Goal: Transaction & Acquisition: Book appointment/travel/reservation

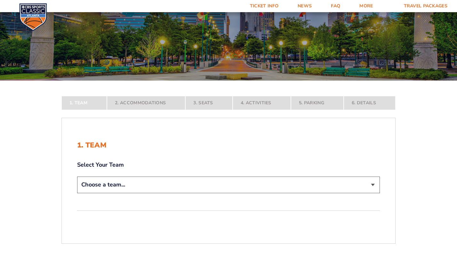
scroll to position [57, 0]
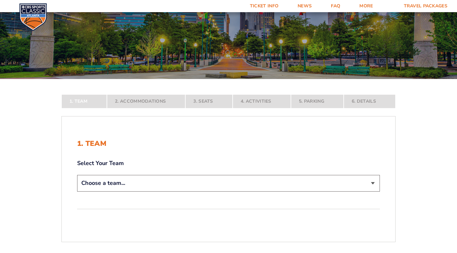
click at [116, 189] on select "Choose a team... [US_STATE] Wildcats [US_STATE] State Buckeyes [US_STATE] Tar H…" at bounding box center [228, 183] width 303 height 16
select select "12956"
click at [77, 191] on select "Choose a team... [US_STATE] Wildcats [US_STATE] State Buckeyes [US_STATE] Tar H…" at bounding box center [228, 183] width 303 height 16
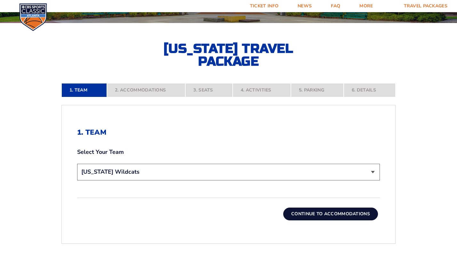
click at [314, 210] on button "Continue To Accommodations" at bounding box center [330, 214] width 95 height 13
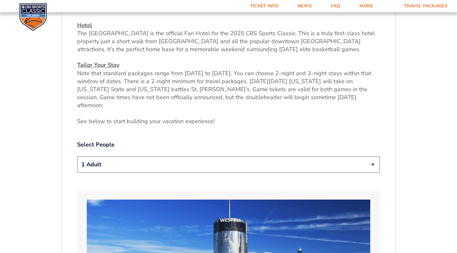
scroll to position [264, 0]
click at [202, 160] on select "1 Adult 2 Adults 3 Adults 4 Adults 2 Adults + 1 Child 2 Adults + 2 Children 2 A…" at bounding box center [228, 164] width 303 height 16
select select "4 Adults"
click at [77, 156] on select "1 Adult 2 Adults 3 Adults 4 Adults 2 Adults + 1 Child 2 Adults + 2 Children 2 A…" at bounding box center [228, 164] width 303 height 16
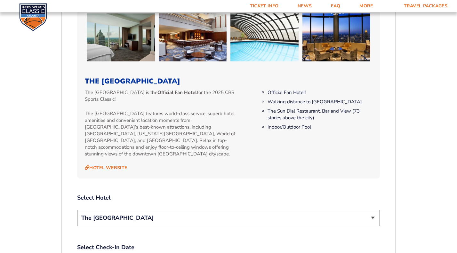
scroll to position [616, 0]
click at [117, 210] on select "The [GEOGRAPHIC_DATA]" at bounding box center [228, 218] width 303 height 16
click at [70, 194] on div "2. Accommodations We look forward to seeing you in Atlanta for the 2025 CBS Spo…" at bounding box center [229, 93] width 334 height 967
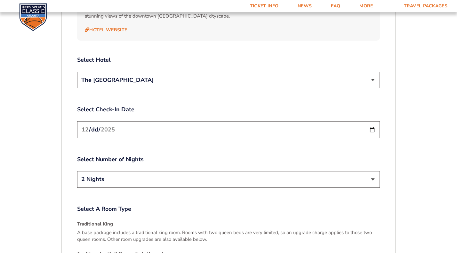
scroll to position [754, 0]
click at [152, 171] on select "2 Nights 3 Nights" at bounding box center [228, 179] width 303 height 16
click at [142, 171] on select "2 Nights 3 Nights" at bounding box center [228, 179] width 303 height 16
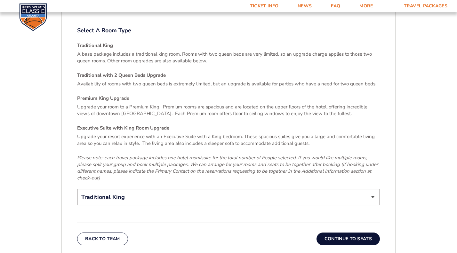
scroll to position [932, 0]
click at [132, 189] on select "Traditional King Traditional with 2 Queen Beds Upgrade (+$95 per night) Premium…" at bounding box center [228, 197] width 303 height 16
click at [77, 189] on select "Traditional King Traditional with 2 Queen Beds Upgrade (+$95 per night) Premium…" at bounding box center [228, 197] width 303 height 16
click at [334, 232] on button "Continue To Seats" at bounding box center [348, 238] width 63 height 13
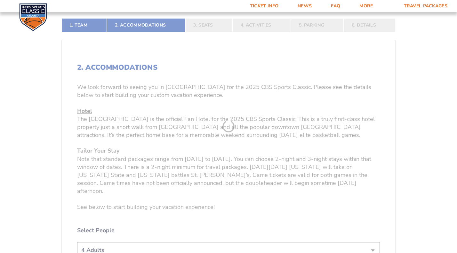
scroll to position [119, 0]
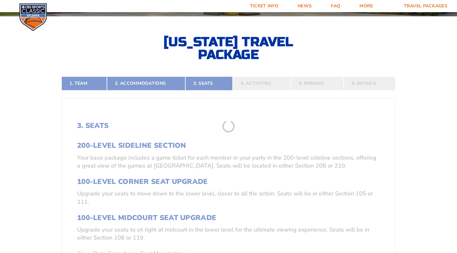
click at [231, 171] on form "Kentucky Kentucky Travel Package Ohio State Ohio State Travel Package North Car…" at bounding box center [228, 201] width 457 height 640
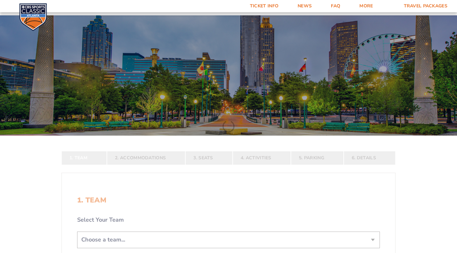
scroll to position [119, 0]
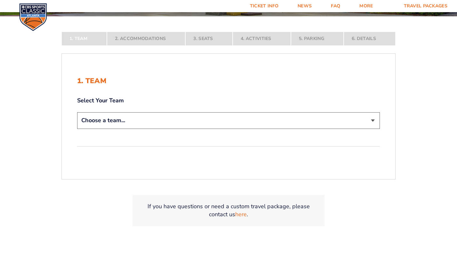
click at [129, 110] on div "Select Your Team Choose a team... [US_STATE] Wildcats [US_STATE] State Buckeyes…" at bounding box center [228, 114] width 303 height 34
click at [128, 115] on select "Choose a team... [US_STATE] Wildcats [US_STATE] State Buckeyes [US_STATE] Tar H…" at bounding box center [228, 120] width 303 height 16
select select "12956"
click at [77, 129] on select "Choose a team... [US_STATE] Wildcats [US_STATE] State Buckeyes [US_STATE] Tar H…" at bounding box center [228, 120] width 303 height 16
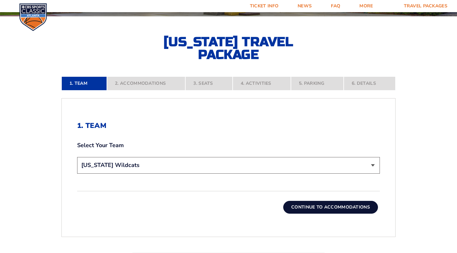
click at [312, 213] on button "Continue To Accommodations" at bounding box center [330, 207] width 95 height 13
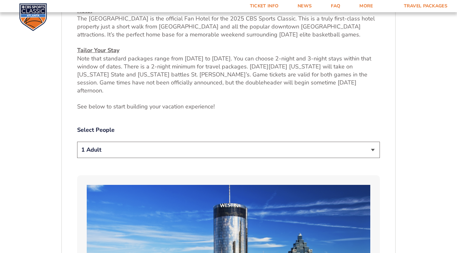
scroll to position [279, 0]
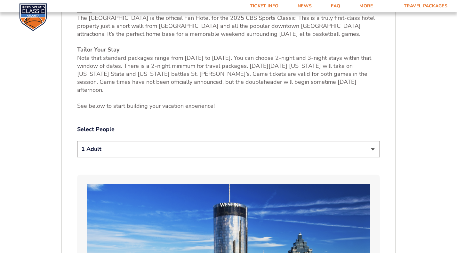
click at [197, 141] on select "1 Adult 2 Adults 3 Adults 4 Adults 2 Adults + 1 Child 2 Adults + 2 Children 2 A…" at bounding box center [228, 149] width 303 height 16
select select "4 Adults"
click at [77, 141] on select "1 Adult 2 Adults 3 Adults 4 Adults 2 Adults + 1 Child 2 Adults + 2 Children 2 A…" at bounding box center [228, 149] width 303 height 16
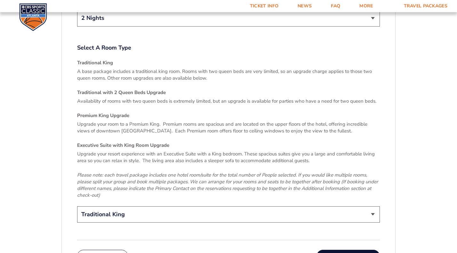
scroll to position [922, 0]
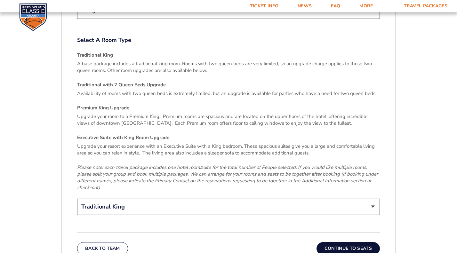
click at [288, 199] on select "Traditional King Traditional with 2 Queen Beds Upgrade (+$95 per night) Premium…" at bounding box center [228, 207] width 303 height 16
select select "Traditional with 2 Queen Beds Upgrade"
click at [77, 199] on select "Traditional King Traditional with 2 Queen Beds Upgrade (+$95 per night) Premium…" at bounding box center [228, 207] width 303 height 16
click at [331, 242] on button "Continue To Seats" at bounding box center [348, 248] width 63 height 13
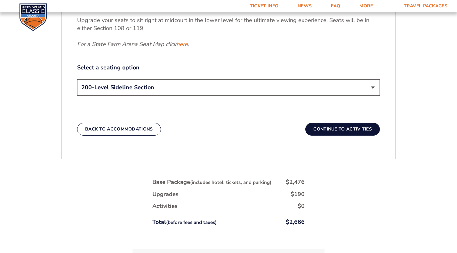
scroll to position [326, 0]
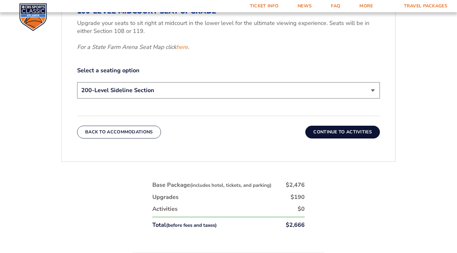
click at [178, 95] on select "200-Level Sideline Section 100-Level Corner Seat Upgrade (+$120 per person) 100…" at bounding box center [228, 90] width 303 height 16
click at [179, 70] on label "Select a seating option" at bounding box center [228, 71] width 303 height 8
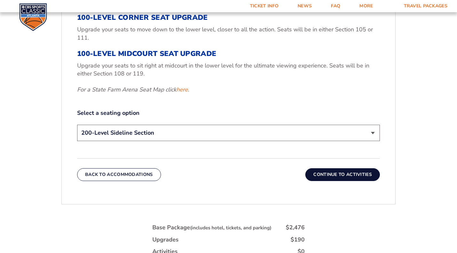
scroll to position [291, 0]
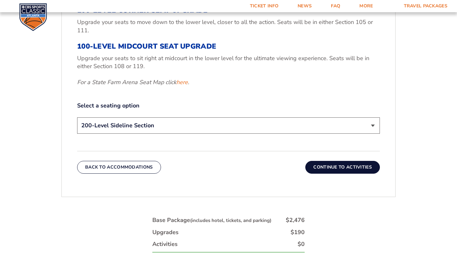
click at [192, 122] on select "200-Level Sideline Section 100-Level Corner Seat Upgrade (+$120 per person) 100…" at bounding box center [228, 125] width 303 height 16
select select "100-Level Corner Seat Upgrade"
click at [77, 117] on select "200-Level Sideline Section 100-Level Corner Seat Upgrade (+$120 per person) 100…" at bounding box center [228, 125] width 303 height 16
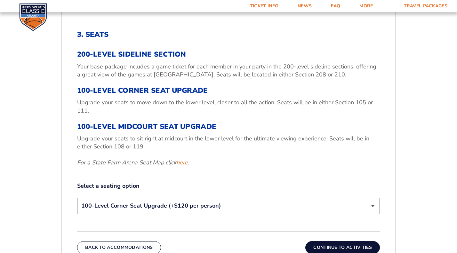
scroll to position [211, 0]
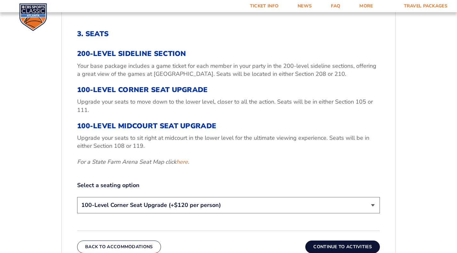
click at [226, 139] on p "Upgrade your seats to sit right at midcourt in the lower level for the ultimate…" at bounding box center [228, 142] width 303 height 16
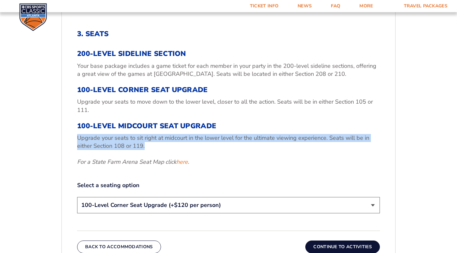
click at [226, 139] on p "Upgrade your seats to sit right at midcourt in the lower level for the ultimate…" at bounding box center [228, 142] width 303 height 16
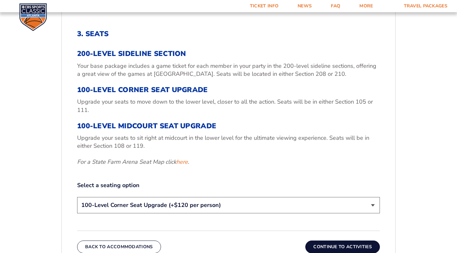
click at [227, 163] on p "For a State Farm Arena Seat Map click here ." at bounding box center [228, 162] width 303 height 8
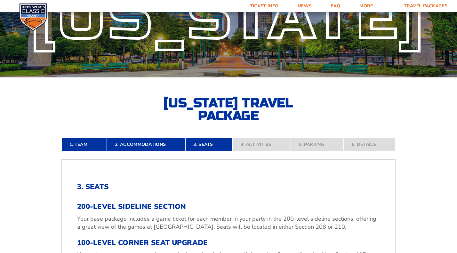
scroll to position [52, 0]
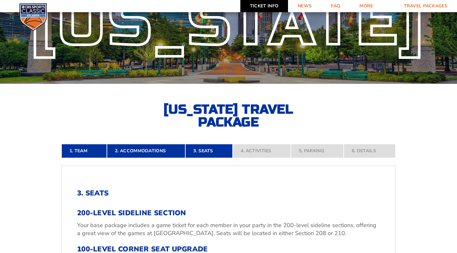
click at [271, 7] on link "Ticket Info" at bounding box center [264, 6] width 48 height 12
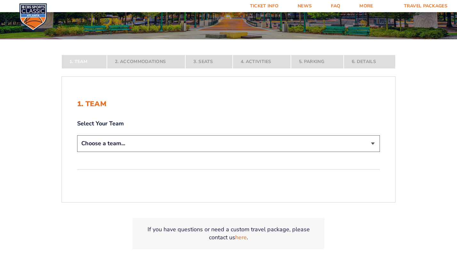
scroll to position [99, 0]
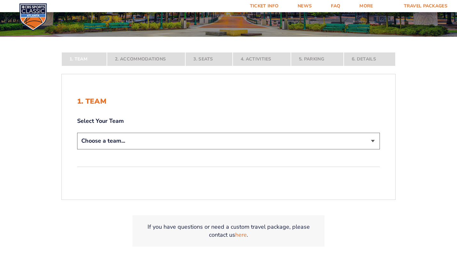
click at [159, 138] on select "Choose a team... [US_STATE] Wildcats [US_STATE] State Buckeyes [US_STATE] Tar H…" at bounding box center [228, 141] width 303 height 16
select select "20108"
click at [77, 149] on select "Choose a team... [US_STATE] Wildcats [US_STATE] State Buckeyes [US_STATE] Tar H…" at bounding box center [228, 141] width 303 height 16
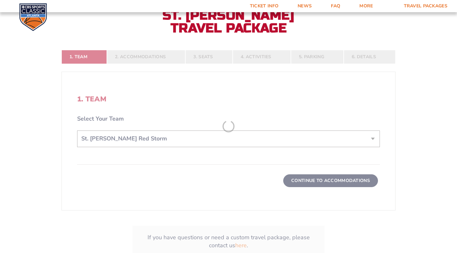
scroll to position [153, 0]
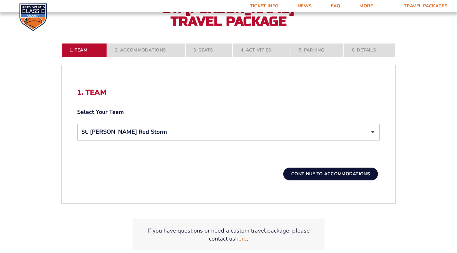
click at [318, 181] on div "1. Team Select Your Team Choose a team... [US_STATE] Wildcats [US_STATE] State …" at bounding box center [229, 134] width 334 height 123
click at [316, 176] on button "Continue To Accommodations" at bounding box center [330, 174] width 95 height 13
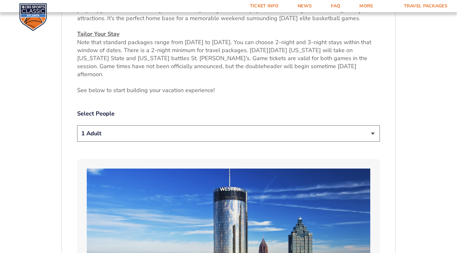
scroll to position [295, 0]
click at [163, 125] on select "1 Adult 2 Adults 3 Adults 4 Adults 2 Adults + 1 Child 2 Adults + 2 Children 2 A…" at bounding box center [228, 133] width 303 height 16
select select "4 Adults"
click at [77, 125] on select "1 Adult 2 Adults 3 Adults 4 Adults 2 Adults + 1 Child 2 Adults + 2 Children 2 A…" at bounding box center [228, 133] width 303 height 16
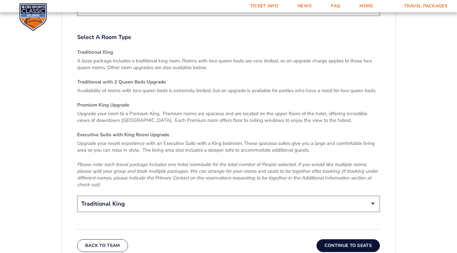
scroll to position [926, 0]
click at [165, 196] on select "Traditional King Traditional with 2 Queen Beds Upgrade (+$95 per night) Premium…" at bounding box center [228, 204] width 303 height 16
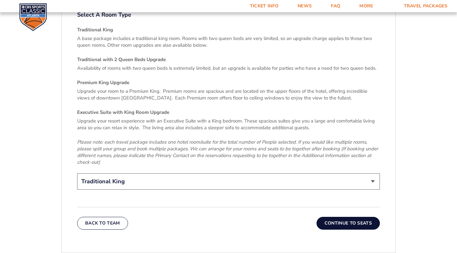
click at [176, 173] on select "Traditional King Traditional with 2 Queen Beds Upgrade (+$95 per night) Premium…" at bounding box center [228, 181] width 303 height 16
click at [182, 147] on p "Please note: each travel package includes one hotel room/suite for the total nu…" at bounding box center [228, 152] width 303 height 27
click at [350, 217] on button "Continue To Seats" at bounding box center [348, 223] width 63 height 13
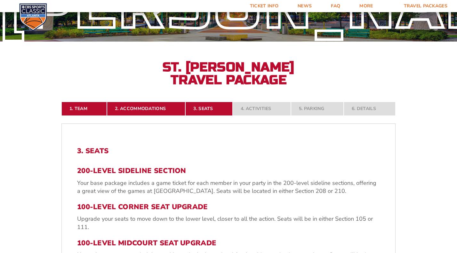
scroll to position [94, 0]
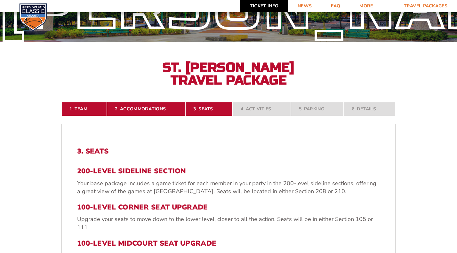
drag, startPoint x: 259, startPoint y: 10, endPoint x: 285, endPoint y: 6, distance: 26.5
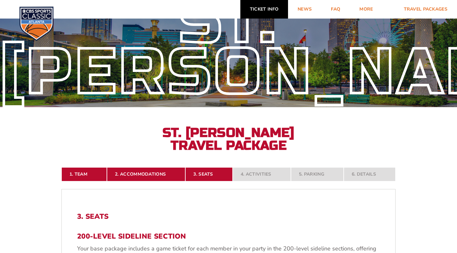
scroll to position [0, 0]
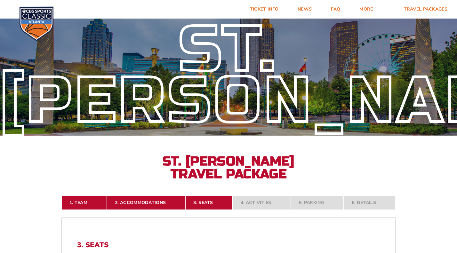
drag, startPoint x: 285, startPoint y: 6, endPoint x: 278, endPoint y: 142, distance: 135.5
click at [278, 142] on div "St. [PERSON_NAME] St. [PERSON_NAME] Travel Package" at bounding box center [228, 97] width 457 height 165
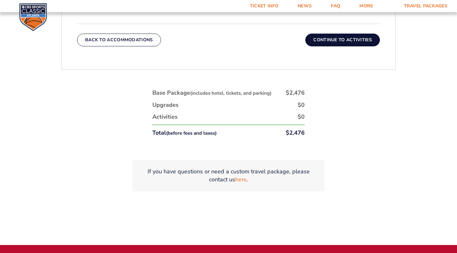
scroll to position [406, 0]
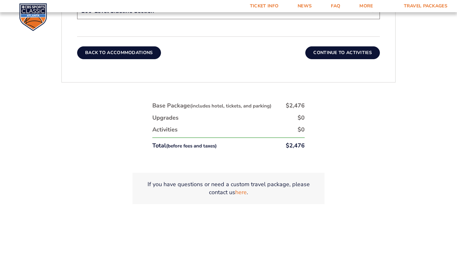
click at [112, 53] on button "Back To Accommodations" at bounding box center [119, 52] width 84 height 13
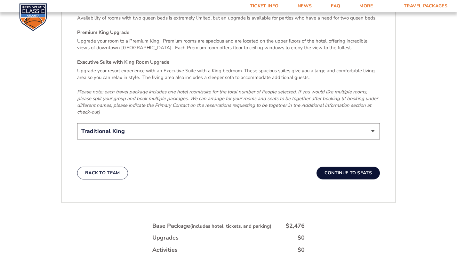
scroll to position [1006, 0]
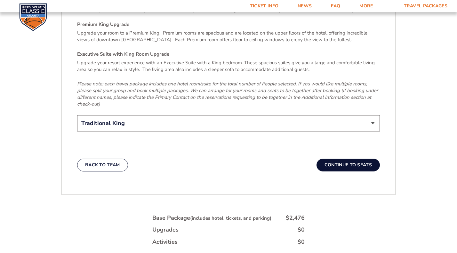
click at [128, 115] on select "Traditional King Traditional with 2 Queen Beds Upgrade (+$95 per night) Premium…" at bounding box center [228, 123] width 303 height 16
select select "Traditional with 2 Queen Beds Upgrade"
click at [77, 115] on select "Traditional King Traditional with 2 Queen Beds Upgrade (+$95 per night) Premium…" at bounding box center [228, 123] width 303 height 16
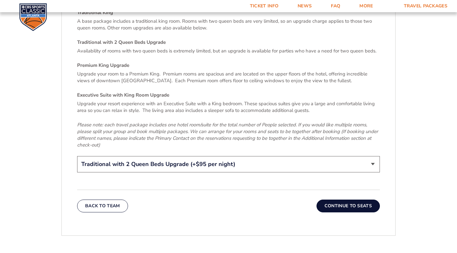
click at [342, 200] on button "Continue To Seats" at bounding box center [348, 206] width 63 height 13
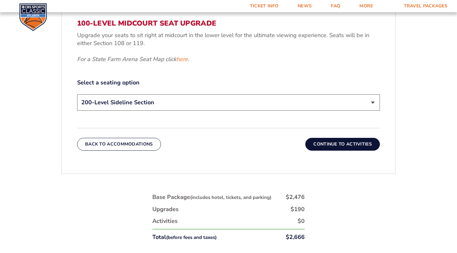
scroll to position [316, 0]
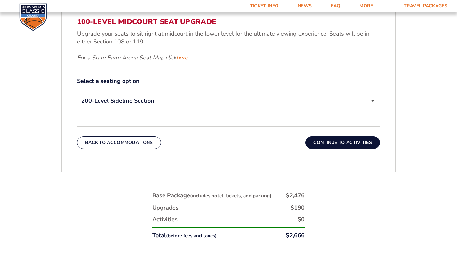
click at [142, 107] on select "200-Level Sideline Section 100-Level Corner Seat Upgrade (+$120 per person) 100…" at bounding box center [228, 101] width 303 height 16
click at [77, 93] on select "200-Level Sideline Section 100-Level Corner Seat Upgrade (+$120 per person) 100…" at bounding box center [228, 101] width 303 height 16
click at [182, 102] on select "200-Level Sideline Section 100-Level Corner Seat Upgrade (+$120 per person) 100…" at bounding box center [228, 101] width 303 height 16
select select "200-Level Sideline Section"
click at [77, 93] on select "200-Level Sideline Section 100-Level Corner Seat Upgrade (+$120 per person) 100…" at bounding box center [228, 101] width 303 height 16
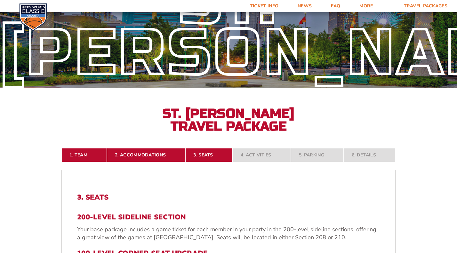
scroll to position [45, 0]
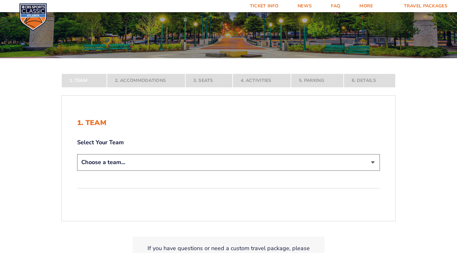
scroll to position [78, 0]
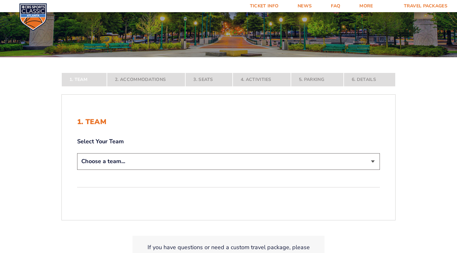
click at [175, 172] on div "Choose a team... [US_STATE] Wildcats [US_STATE] State Buckeyes [US_STATE] Tar H…" at bounding box center [228, 162] width 303 height 18
click at [177, 164] on select "Choose a team... [US_STATE] Wildcats [US_STATE] State Buckeyes [US_STATE] Tar H…" at bounding box center [228, 161] width 303 height 16
select select "12956"
click at [77, 170] on select "Choose a team... [US_STATE] Wildcats [US_STATE] State Buckeyes [US_STATE] Tar H…" at bounding box center [228, 161] width 303 height 16
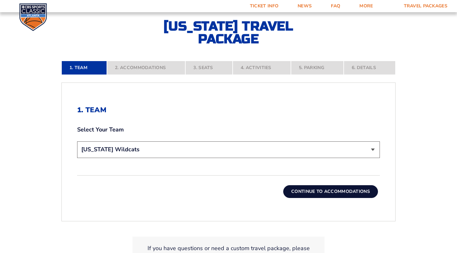
click at [311, 196] on button "Continue To Accommodations" at bounding box center [330, 191] width 95 height 13
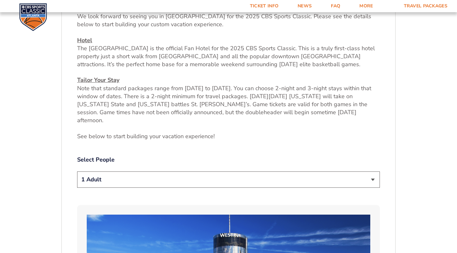
scroll to position [262, 0]
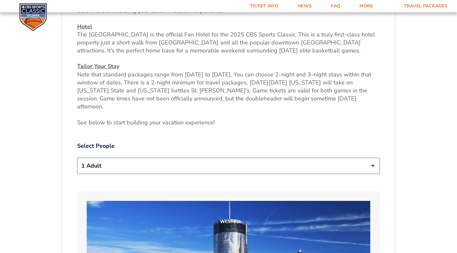
click at [172, 149] on div "Select People 1 Adult 2 Adults 3 Adults 4 Adults 2 Adults + 1 Child 2 Adults + …" at bounding box center [228, 159] width 303 height 34
click at [170, 158] on select "1 Adult 2 Adults 3 Adults 4 Adults 2 Adults + 1 Child 2 Adults + 2 Children 2 A…" at bounding box center [228, 166] width 303 height 16
select select "4 Adults"
click at [77, 158] on select "1 Adult 2 Adults 3 Adults 4 Adults 2 Adults + 1 Child 2 Adults + 2 Children 2 A…" at bounding box center [228, 166] width 303 height 16
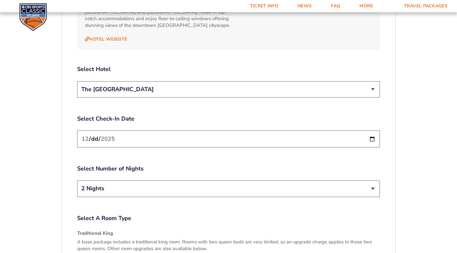
scroll to position [744, 0]
click at [187, 82] on select "The [GEOGRAPHIC_DATA]" at bounding box center [228, 90] width 303 height 16
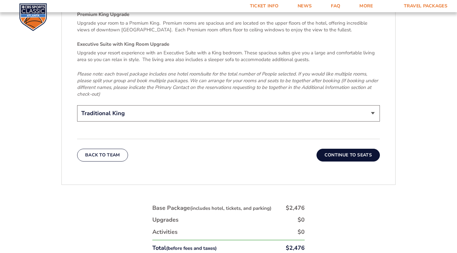
scroll to position [1023, 0]
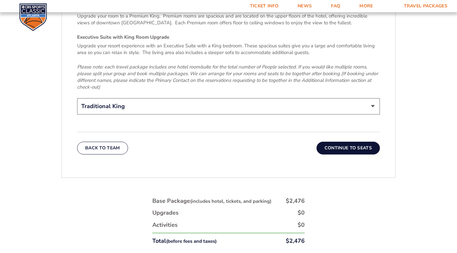
click at [154, 98] on select "Traditional King Traditional with 2 Queen Beds Upgrade (+$95 per night) Premium…" at bounding box center [228, 106] width 303 height 16
select select "Traditional with 2 Queen Beds Upgrade"
click at [77, 98] on select "Traditional King Traditional with 2 Queen Beds Upgrade (+$95 per night) Premium…" at bounding box center [228, 106] width 303 height 16
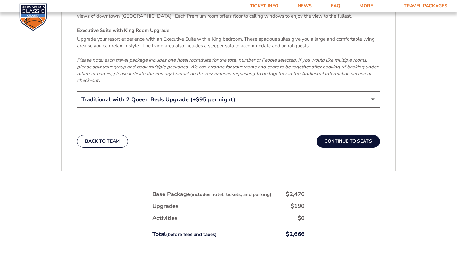
scroll to position [1102, 0]
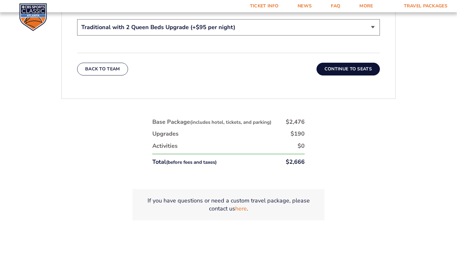
click at [340, 63] on button "Continue To Seats" at bounding box center [348, 69] width 63 height 13
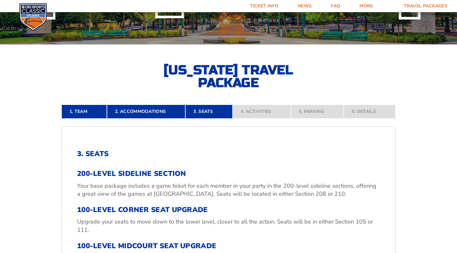
scroll to position [0, 0]
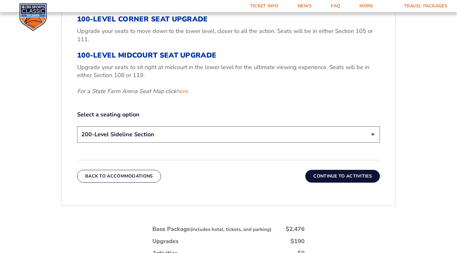
click at [320, 175] on button "Continue To Activities" at bounding box center [342, 176] width 75 height 13
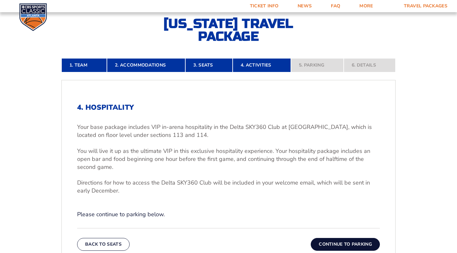
scroll to position [138, 0]
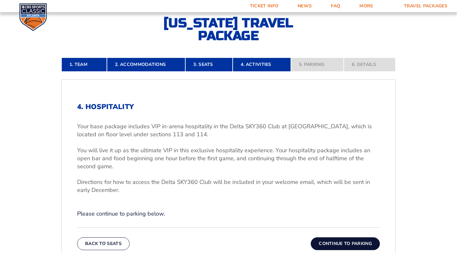
click at [340, 238] on button "Continue To Parking" at bounding box center [345, 244] width 69 height 13
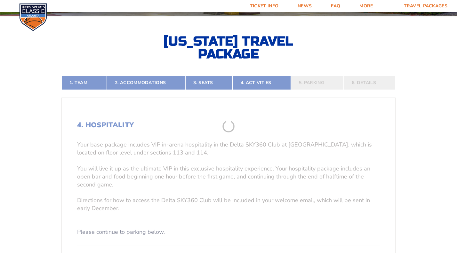
scroll to position [119, 0]
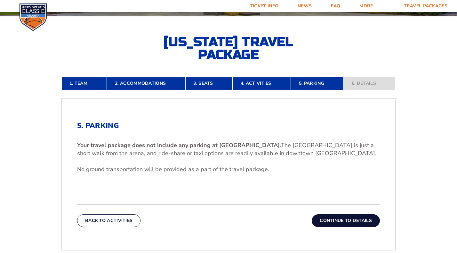
click at [214, 148] on b "Your travel package does not include any parking at [GEOGRAPHIC_DATA]." at bounding box center [179, 145] width 204 height 8
click at [108, 222] on button "Back To Activities" at bounding box center [108, 220] width 63 height 13
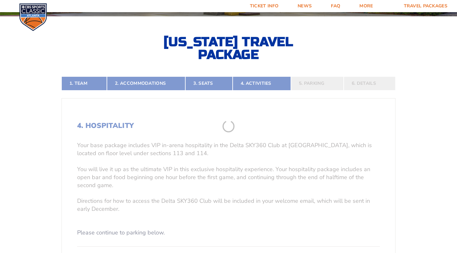
click at [108, 222] on form "Kentucky Kentucky Travel Package Ohio State Ohio State Travel Package North Car…" at bounding box center [228, 163] width 457 height 564
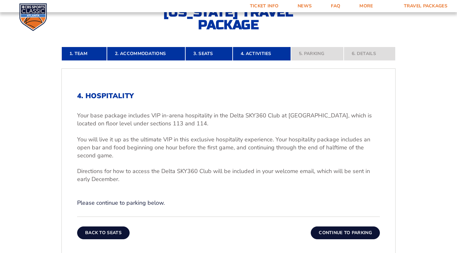
click at [107, 233] on button "Back To Seats" at bounding box center [103, 233] width 52 height 13
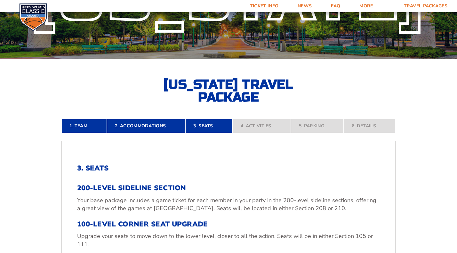
scroll to position [131, 0]
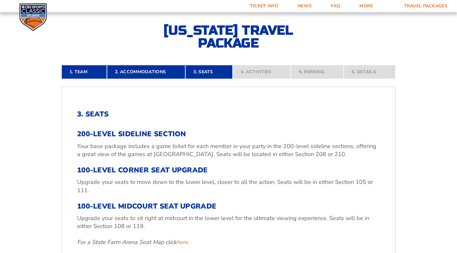
click at [260, 72] on nav "1. Team 2. Accommodations 3. Seats 4. Activities 5. Parking 6. Details" at bounding box center [228, 72] width 334 height 14
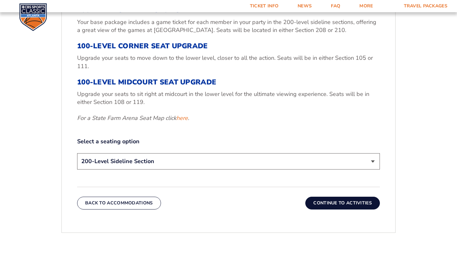
scroll to position [259, 0]
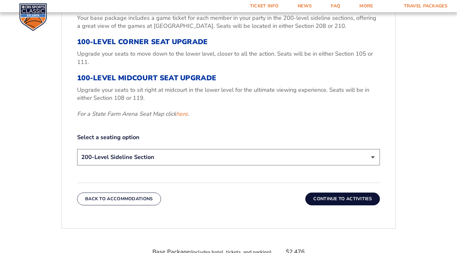
click at [336, 198] on button "Continue To Activities" at bounding box center [342, 199] width 75 height 13
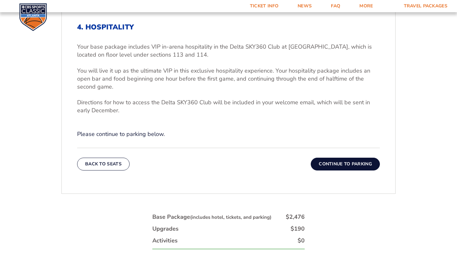
scroll to position [202, 0]
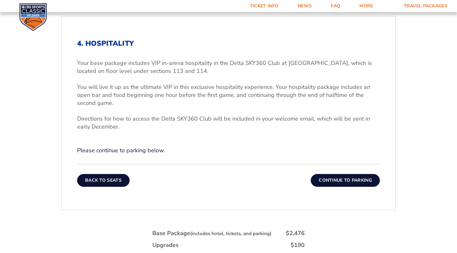
click at [115, 180] on button "Back To Seats" at bounding box center [103, 180] width 52 height 13
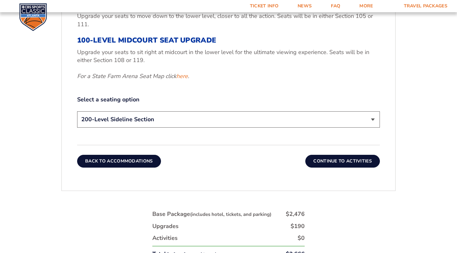
click at [122, 159] on button "Back To Accommodations" at bounding box center [119, 161] width 84 height 13
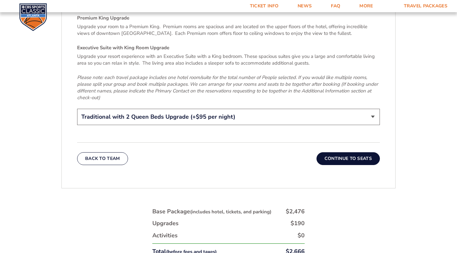
scroll to position [1023, 0]
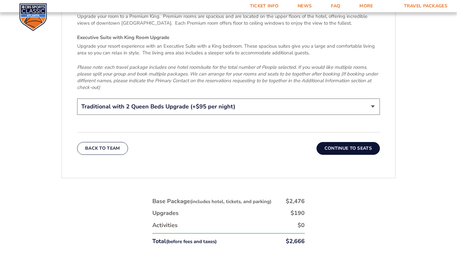
click at [177, 99] on select "Traditional King Traditional with 2 Queen Beds Upgrade (+$95 per night) Premium…" at bounding box center [228, 107] width 303 height 16
click at [196, 66] on em "Please note: each travel package includes one hotel room/suite for the total nu…" at bounding box center [227, 77] width 301 height 27
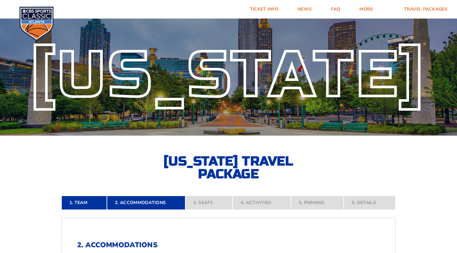
scroll to position [0, 0]
